Goal: Task Accomplishment & Management: Use online tool/utility

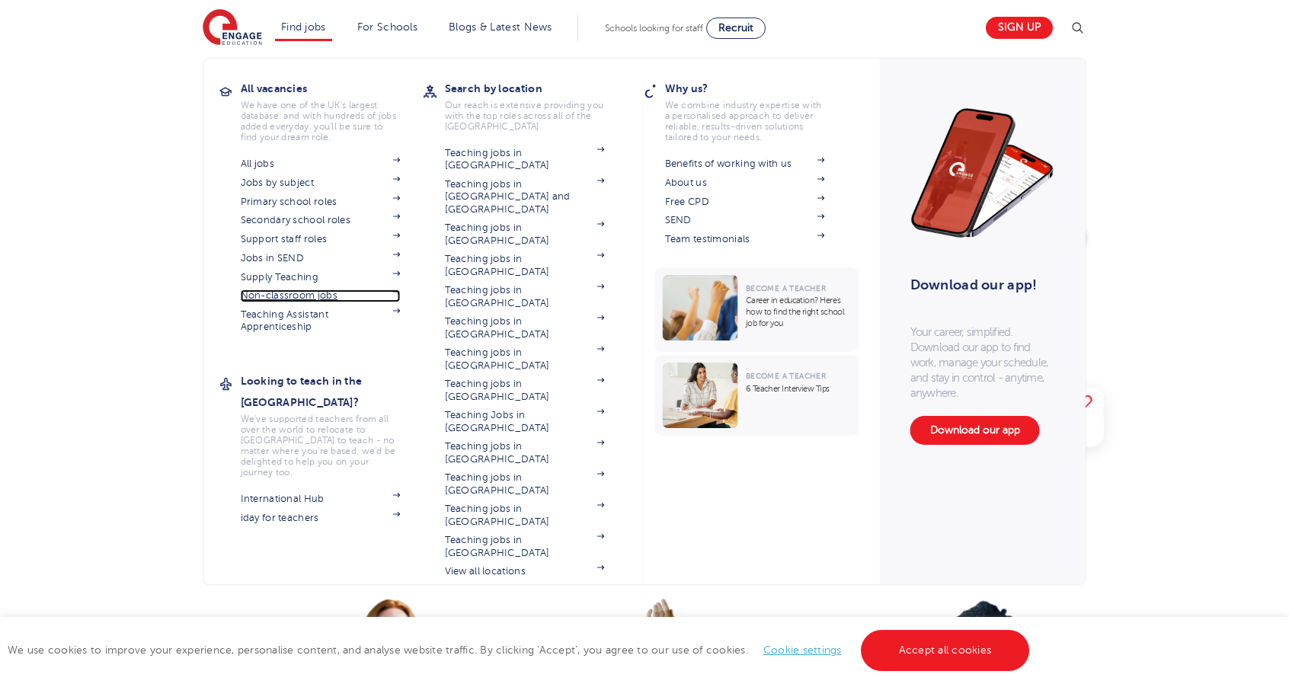
click at [303, 293] on link "Non-classroom jobs" at bounding box center [321, 296] width 160 height 12
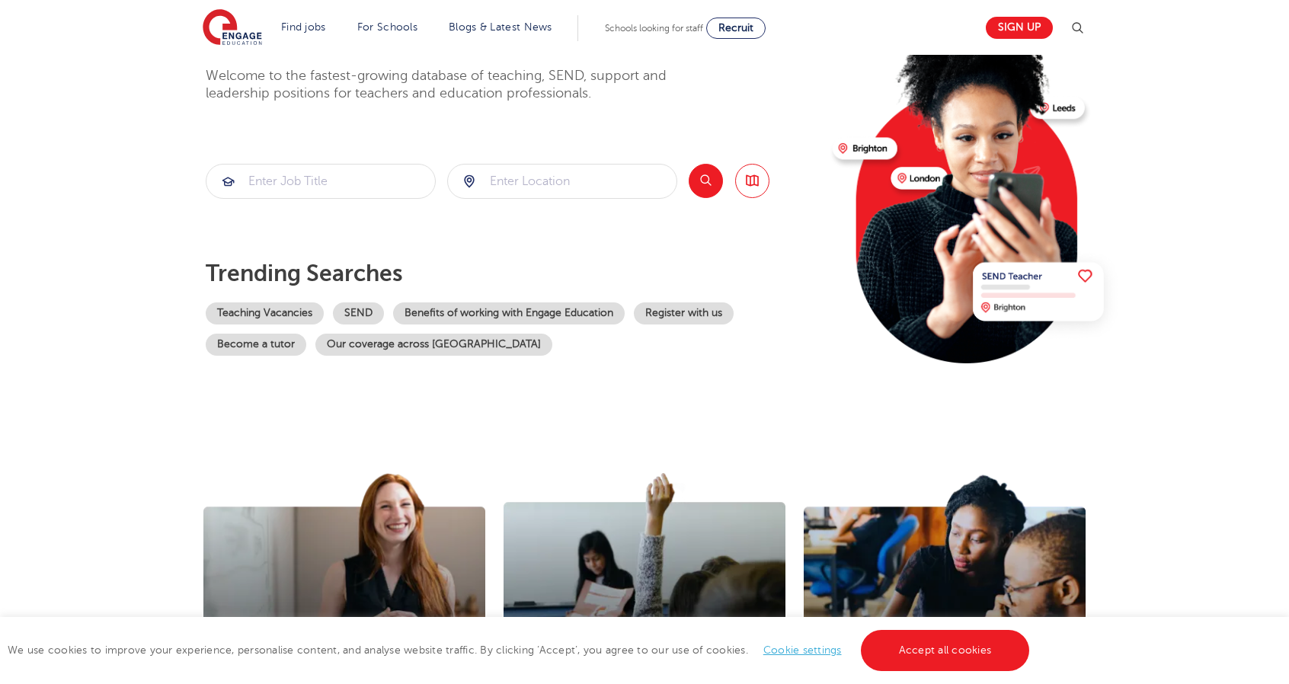
scroll to position [111, 0]
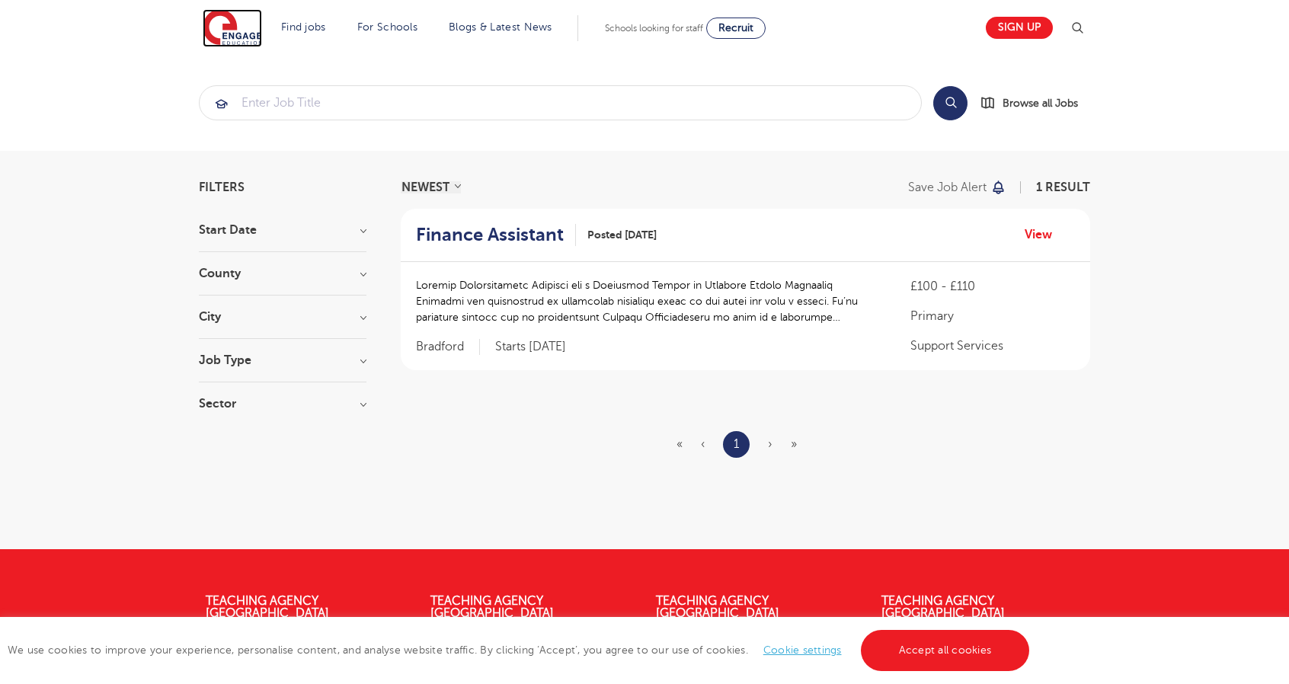
click at [238, 37] on img at bounding box center [232, 28] width 59 height 38
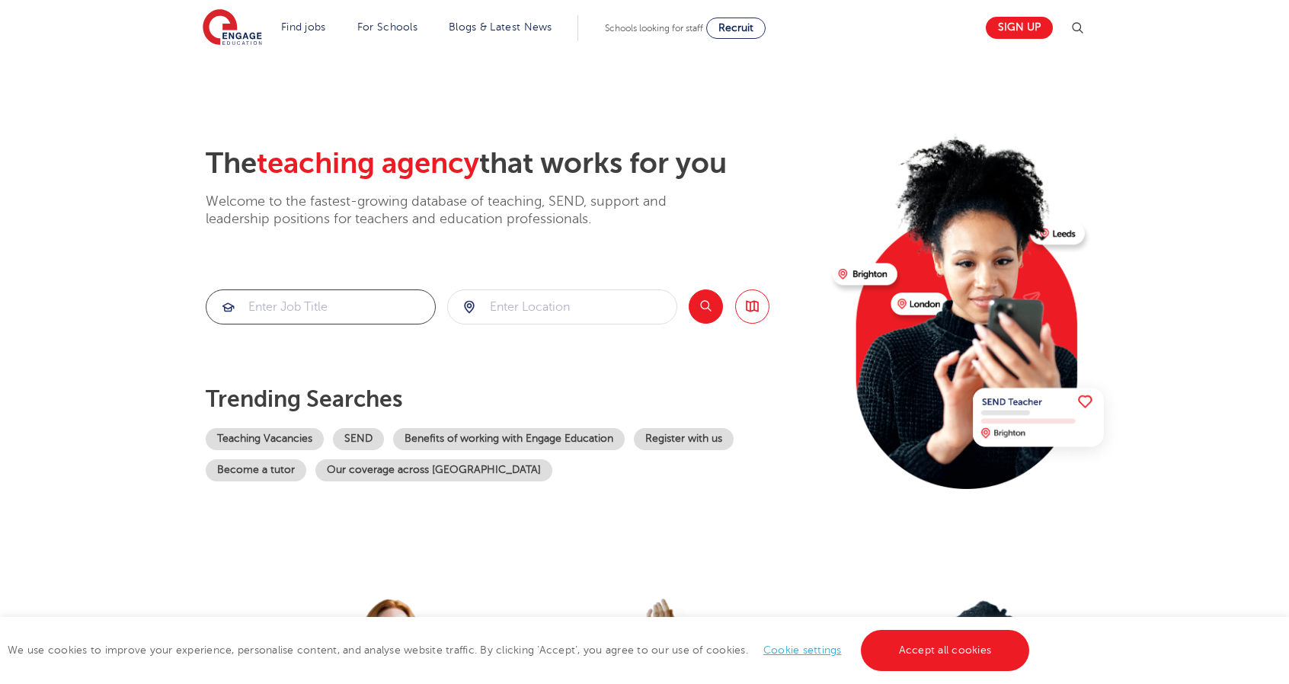
click at [315, 319] on input "search" at bounding box center [320, 307] width 229 height 34
type input "admissions"
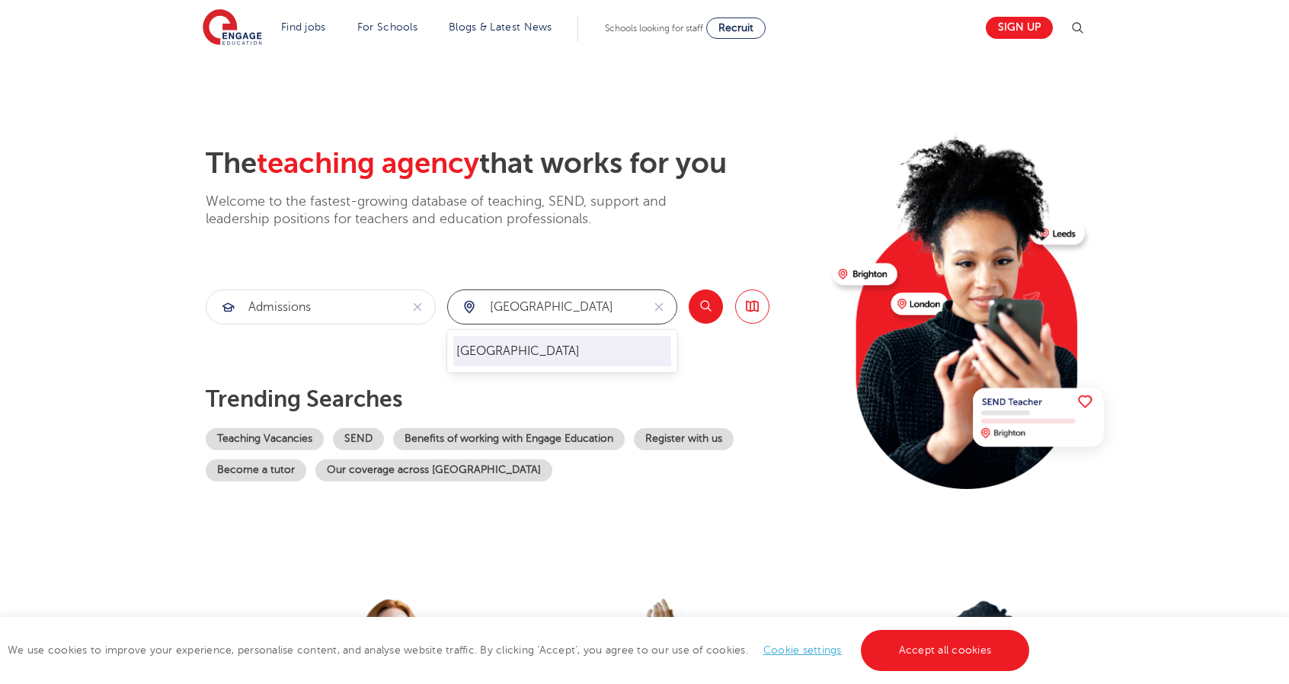
click at [492, 341] on li "[GEOGRAPHIC_DATA]" at bounding box center [562, 351] width 218 height 30
type input "[GEOGRAPHIC_DATA]"
click at [716, 305] on button "Search" at bounding box center [706, 307] width 34 height 34
